Goal: Task Accomplishment & Management: Manage account settings

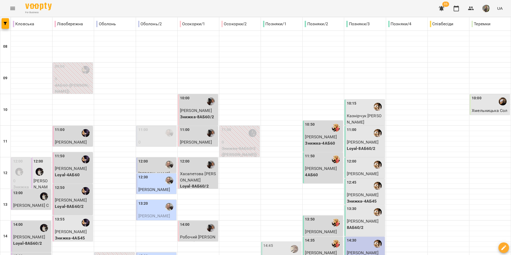
scroll to position [222, 0]
click at [15, 8] on icon "Menu" at bounding box center [12, 8] width 6 height 6
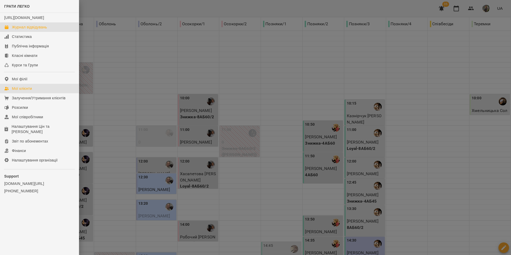
click at [23, 91] on div "Мої клієнти" at bounding box center [22, 88] width 20 height 5
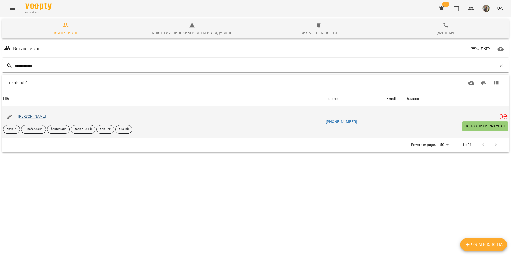
type input "**********"
click at [31, 118] on link "[PERSON_NAME]" at bounding box center [32, 116] width 28 height 4
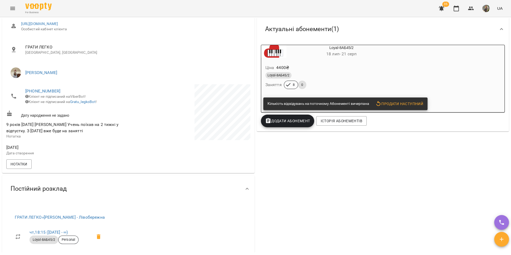
scroll to position [108, 0]
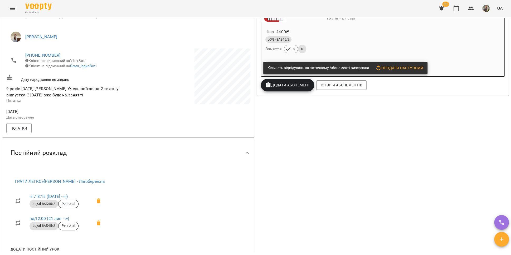
click at [15, 10] on icon "Menu" at bounding box center [12, 8] width 6 height 6
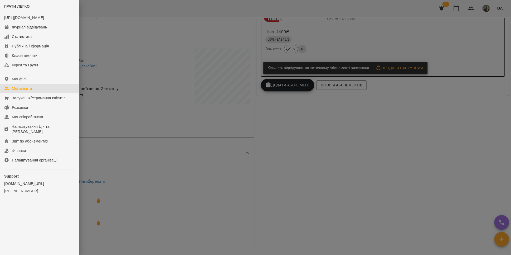
click at [31, 91] on div "Мої клієнти" at bounding box center [22, 88] width 20 height 5
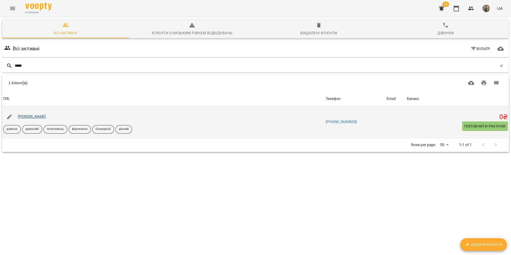
type input "*****"
click at [42, 115] on link "[PERSON_NAME]" at bounding box center [32, 116] width 28 height 4
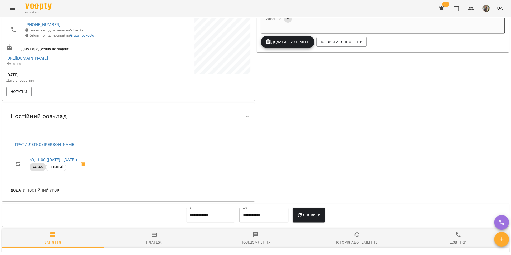
scroll to position [136, 0]
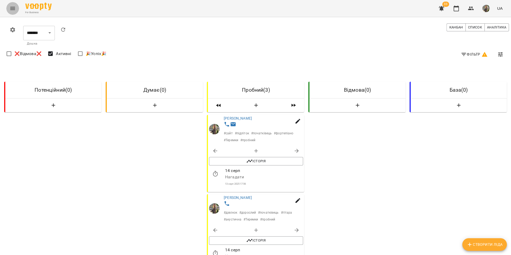
click at [14, 5] on icon "Menu" at bounding box center [12, 8] width 6 height 6
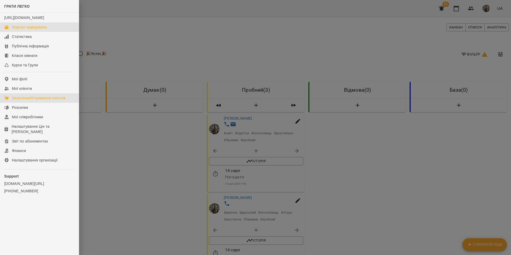
click at [21, 30] on div "Журнал відвідувань" at bounding box center [29, 27] width 35 height 5
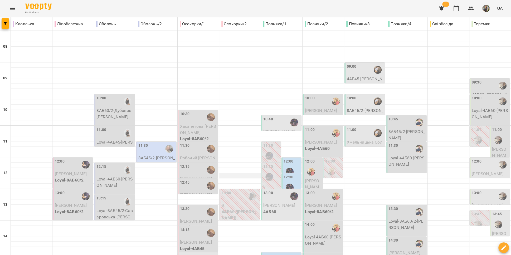
scroll to position [98, 0]
